Goal: Find specific page/section: Find specific page/section

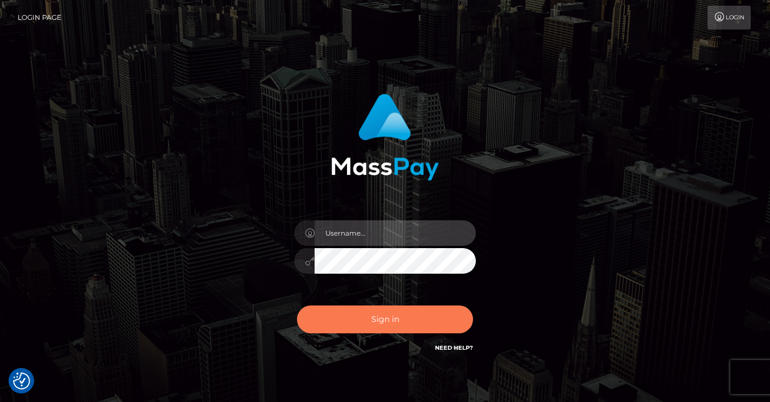
type input "[PERSON_NAME]"
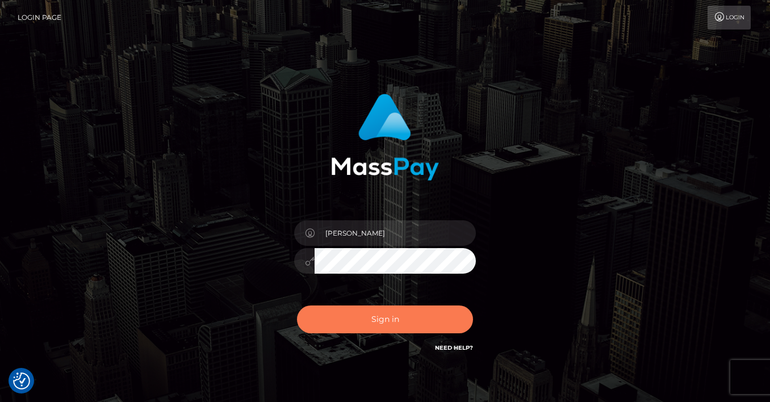
click at [379, 322] on button "Sign in" at bounding box center [385, 319] width 176 height 28
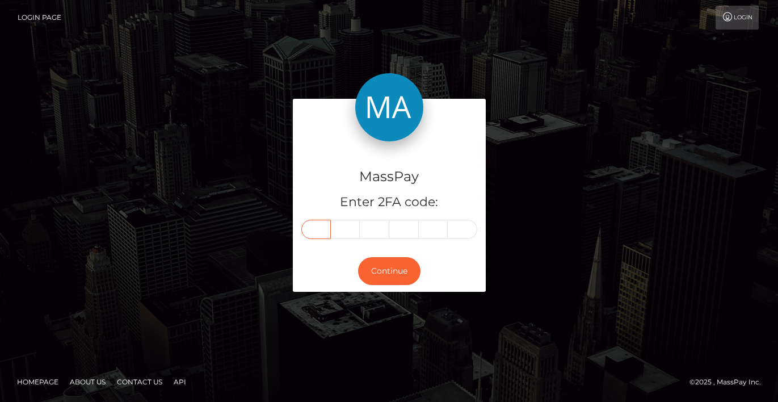
click at [320, 227] on input "text" at bounding box center [316, 229] width 30 height 19
type input "1"
type input "7"
type input "2"
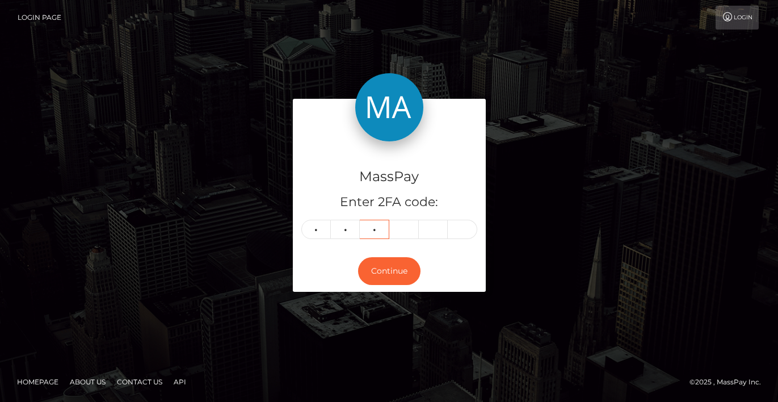
type input "9"
type input "7"
type input "8"
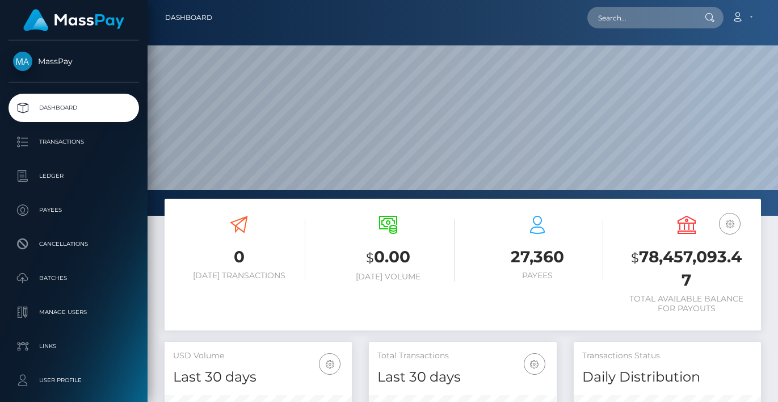
scroll to position [202, 188]
click at [655, 23] on input "text" at bounding box center [641, 18] width 107 height 22
paste input "MSP52acd8b3d9e2501"
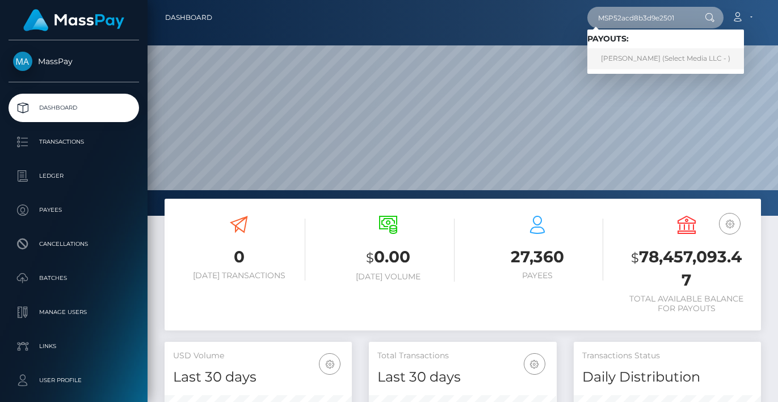
type input "MSP52acd8b3d9e2501"
click at [659, 57] on link "Yurani Jacome Cruz (Select Media LLC - )" at bounding box center [666, 58] width 157 height 21
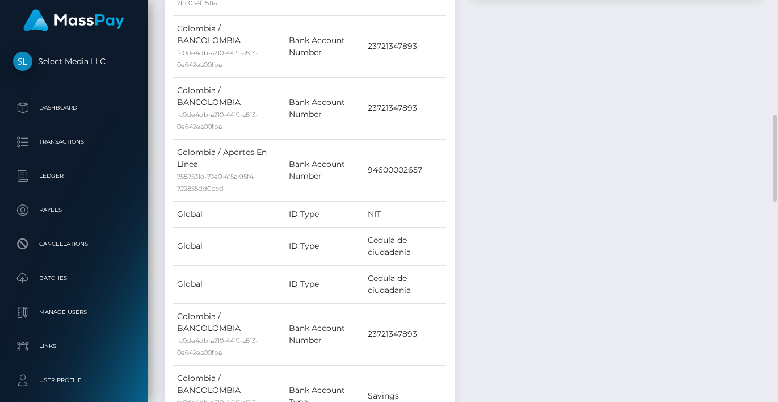
scroll to position [1190, 0]
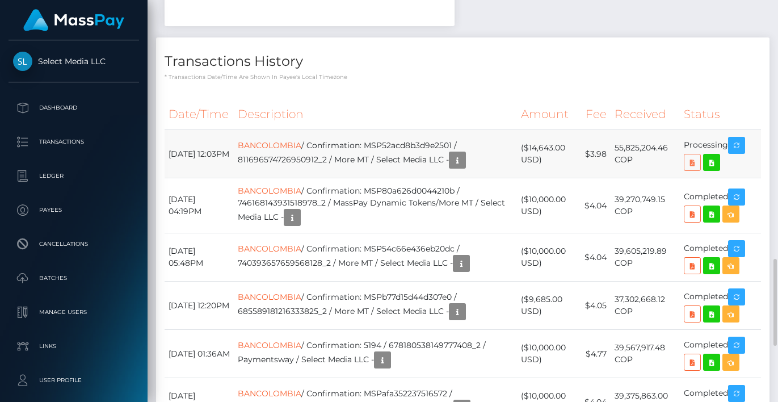
click at [690, 165] on icon at bounding box center [693, 163] width 14 height 14
